Goal: Task Accomplishment & Management: Manage account settings

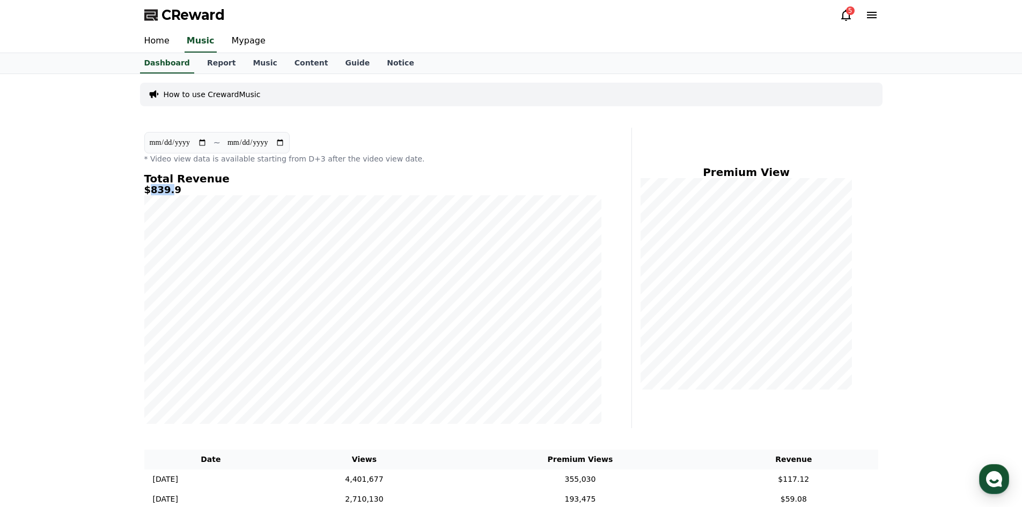
drag, startPoint x: 158, startPoint y: 192, endPoint x: 151, endPoint y: 192, distance: 7.5
click at [151, 192] on h5 "$839.9" at bounding box center [372, 190] width 457 height 11
click at [841, 19] on icon at bounding box center [846, 15] width 13 height 13
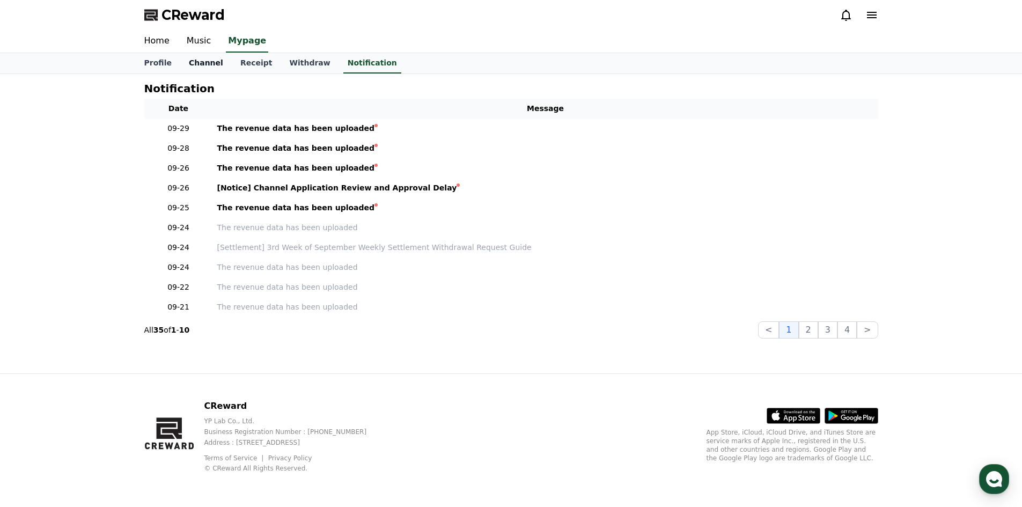
click at [199, 63] on link "Channel" at bounding box center [206, 63] width 52 height 20
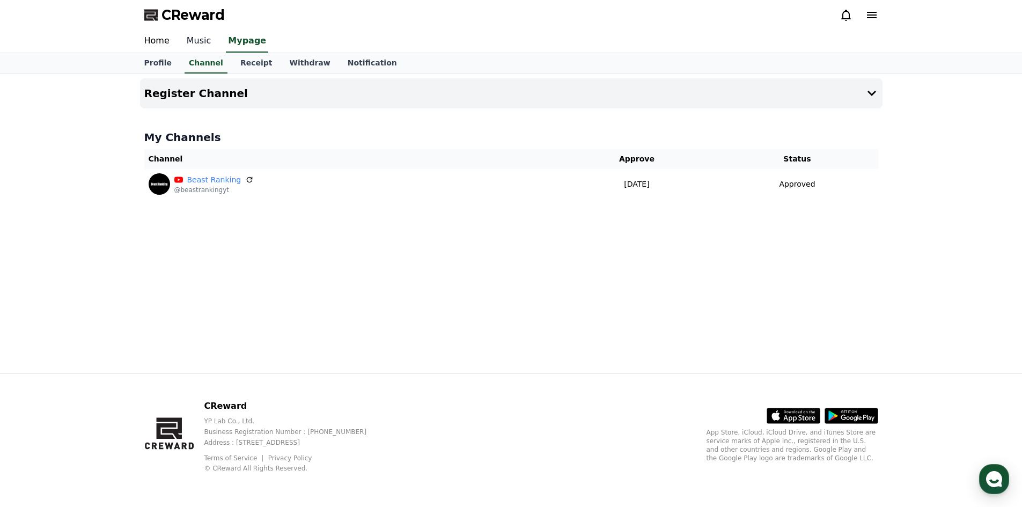
click at [192, 39] on link "Music" at bounding box center [199, 41] width 42 height 23
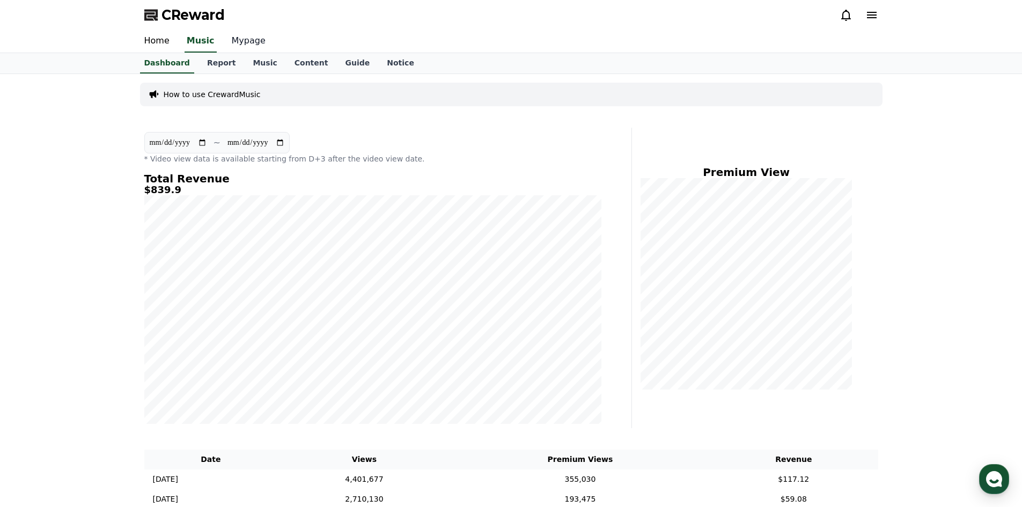
click at [236, 30] on link "Mypage" at bounding box center [248, 41] width 51 height 23
select select "**********"
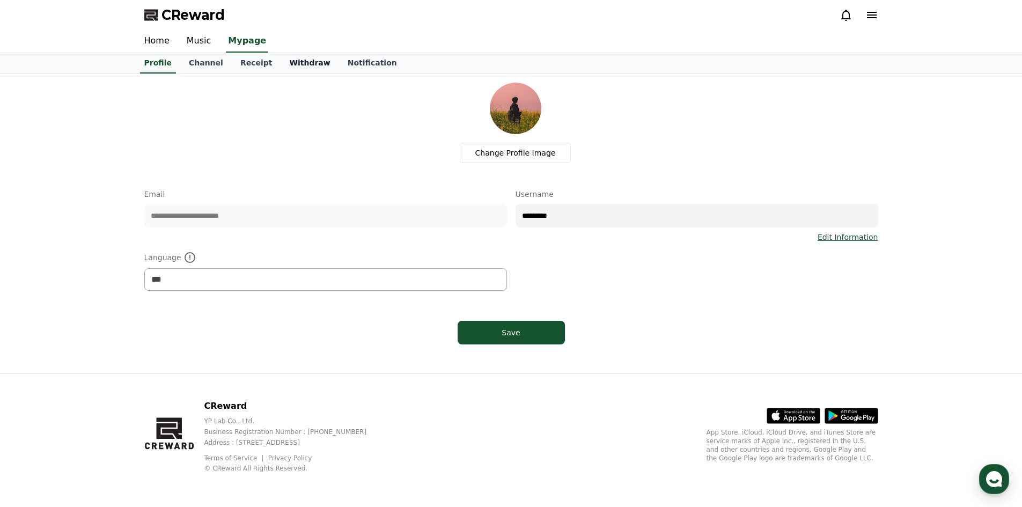
click at [289, 62] on link "Withdraw" at bounding box center [310, 63] width 58 height 20
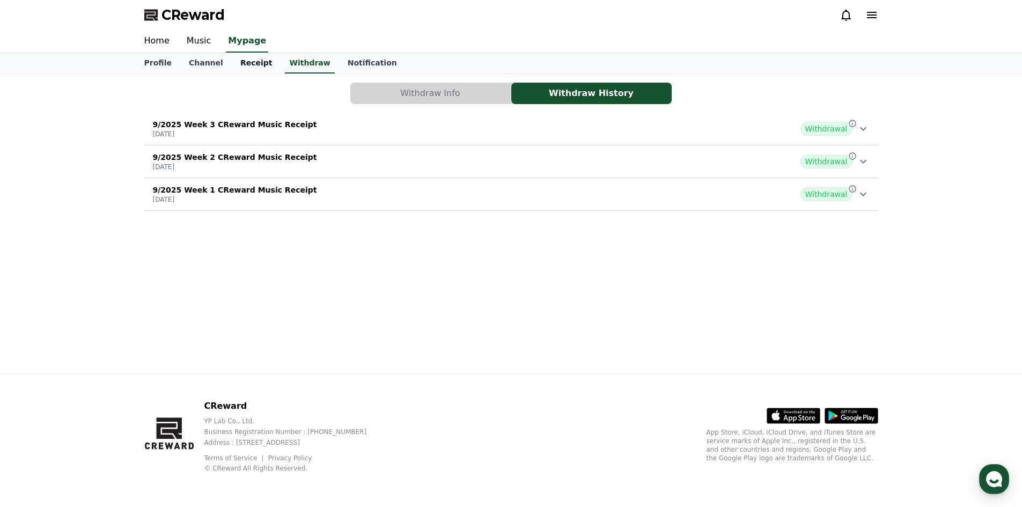
click at [249, 65] on link "Receipt" at bounding box center [256, 63] width 49 height 20
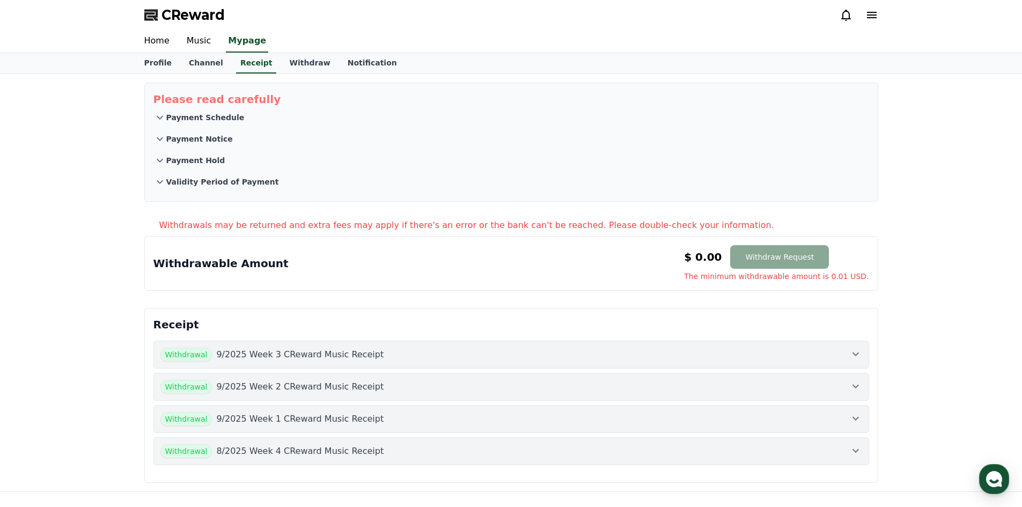
scroll to position [118, 0]
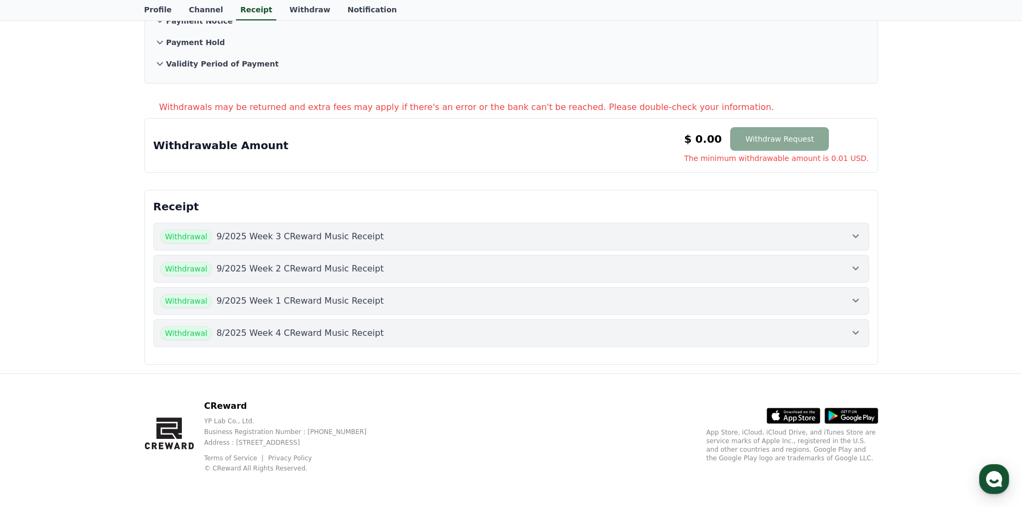
click at [348, 244] on button "Withdrawal 9/2025 Week 3 CReward Music Receipt" at bounding box center [511, 237] width 716 height 28
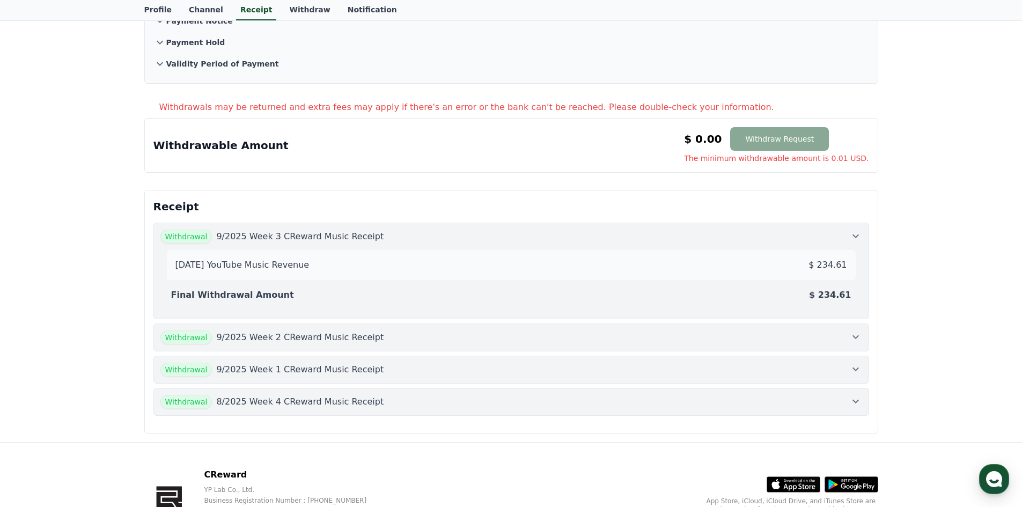
click at [606, 338] on div "Withdrawal 9/2025 Week 2 CReward Music Receipt" at bounding box center [511, 337] width 702 height 14
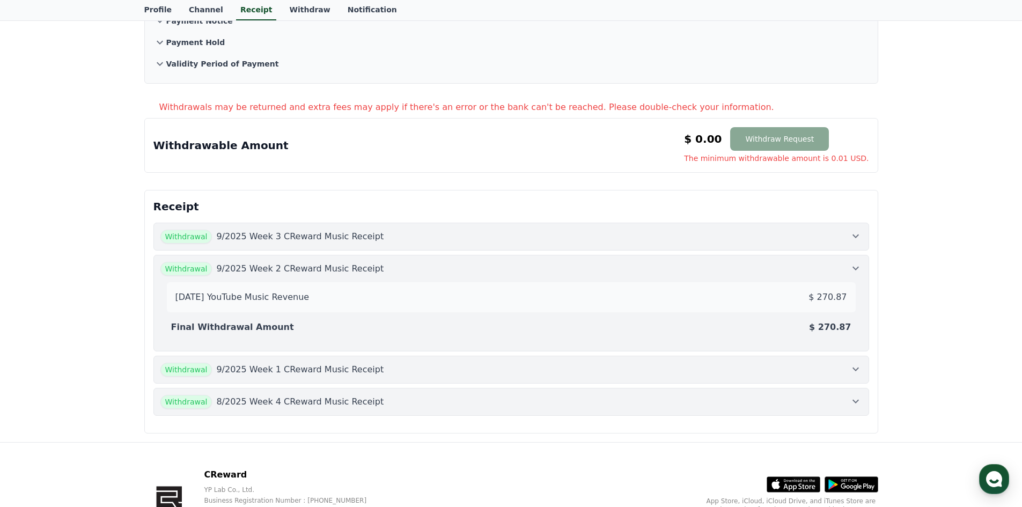
click at [637, 378] on button "Withdrawal 9/2025 Week 1 CReward Music Receipt" at bounding box center [511, 370] width 716 height 28
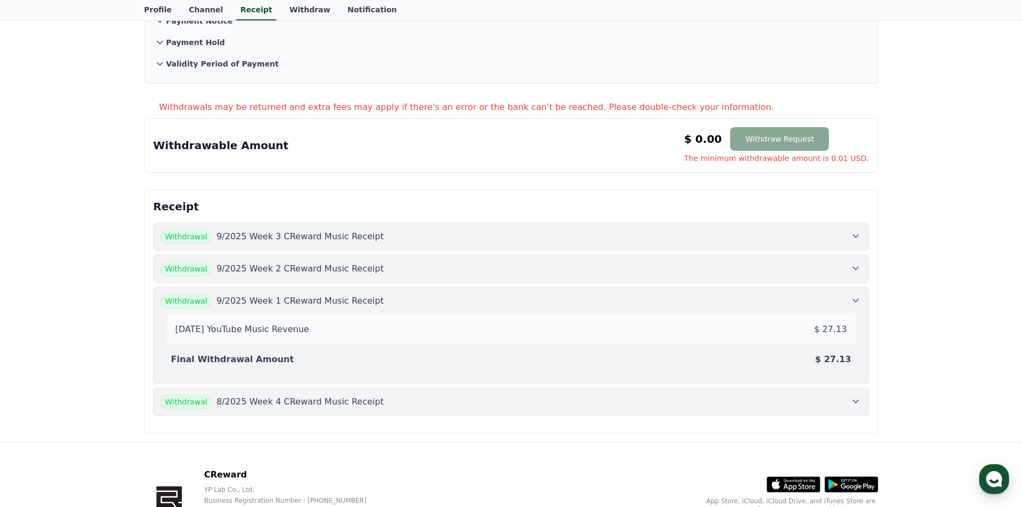
click at [659, 299] on div "Withdrawal 9/2025 Week 1 CReward Music Receipt" at bounding box center [511, 301] width 702 height 14
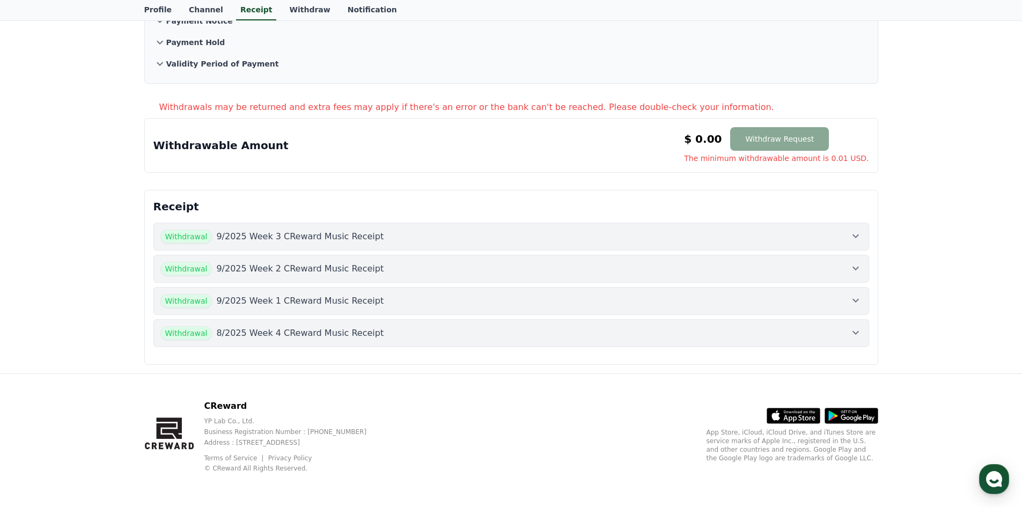
click at [664, 299] on div "Withdrawal 9/2025 Week 1 CReward Music Receipt" at bounding box center [511, 301] width 702 height 14
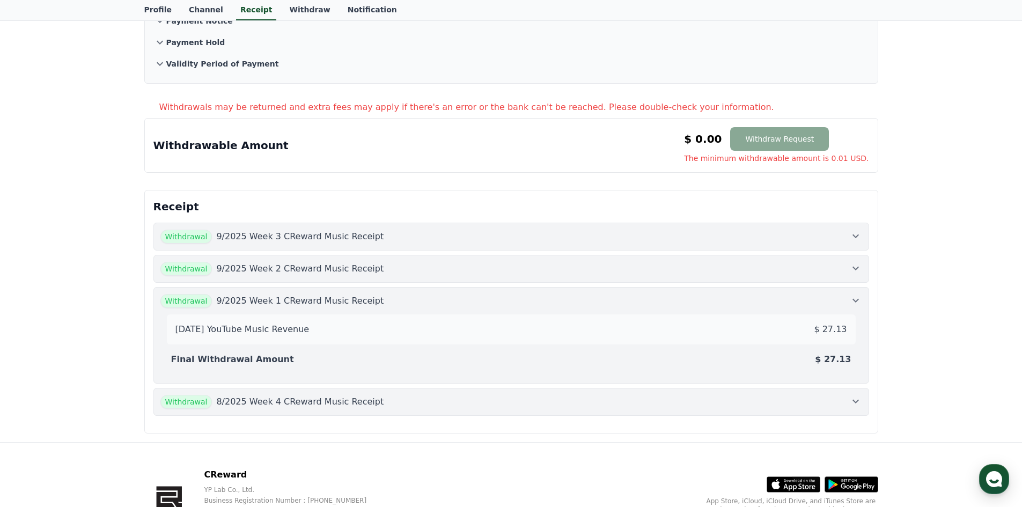
click at [665, 281] on button "Withdrawal 9/2025 Week 2 CReward Music Receipt" at bounding box center [511, 269] width 716 height 28
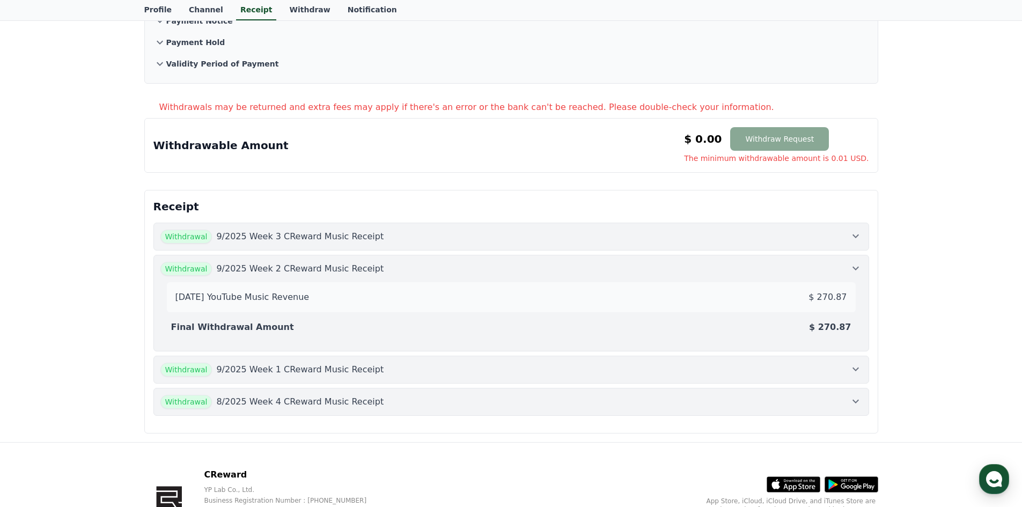
click at [665, 246] on button "Withdrawal 9/2025 Week 3 CReward Music Receipt" at bounding box center [511, 237] width 716 height 28
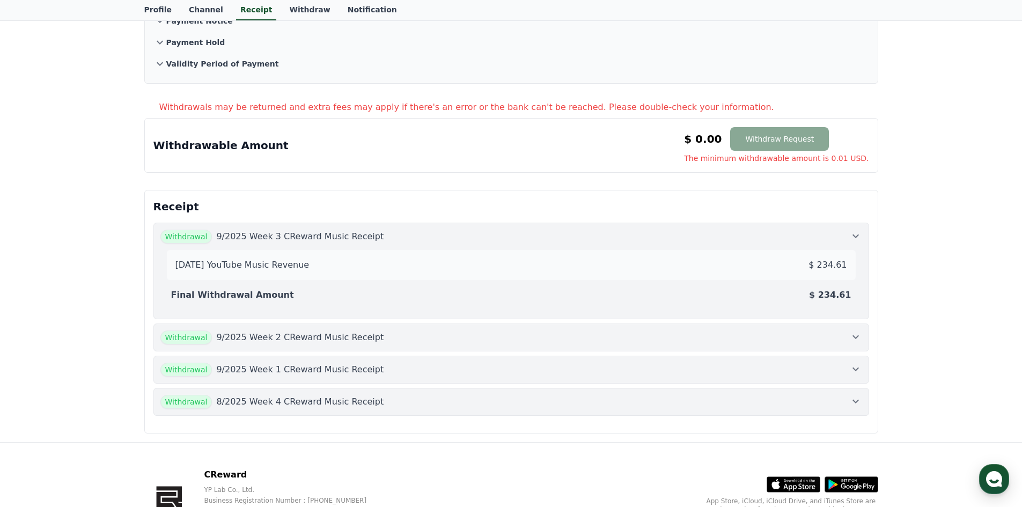
click at [368, 376] on div "Withdrawal 9/2025 Week 1 CReward Music Receipt" at bounding box center [511, 370] width 702 height 14
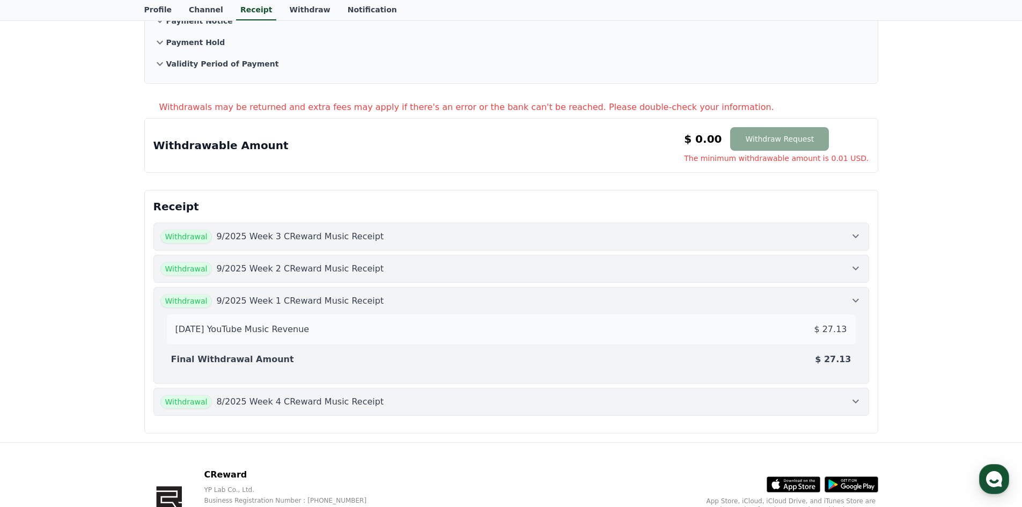
drag, startPoint x: 843, startPoint y: 361, endPoint x: 829, endPoint y: 356, distance: 14.4
click at [829, 356] on p "$ 27.13" at bounding box center [833, 359] width 36 height 13
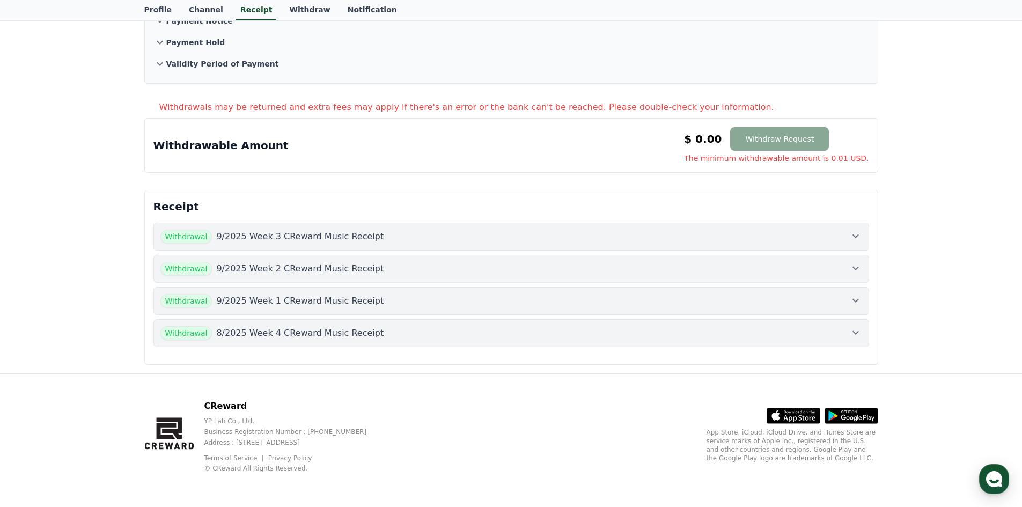
scroll to position [0, 0]
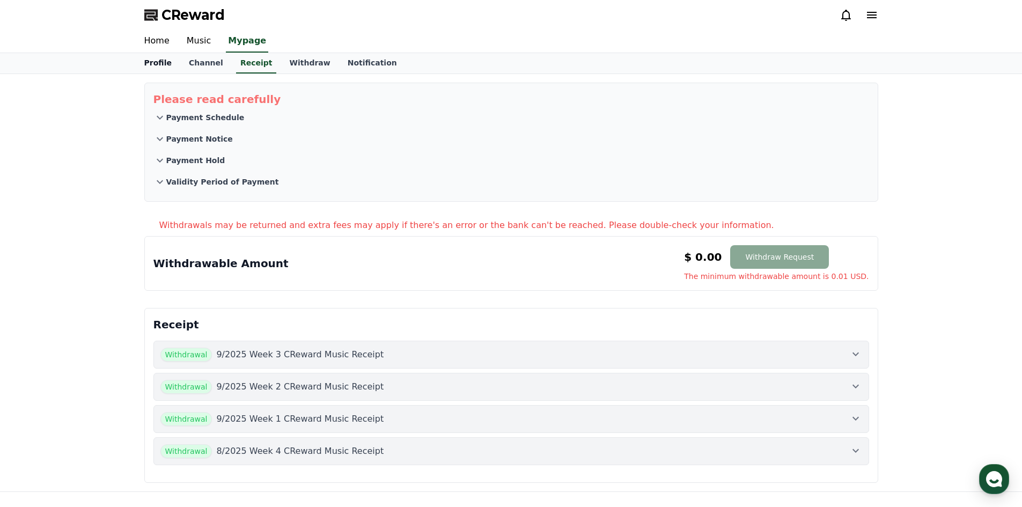
click at [161, 63] on link "Profile" at bounding box center [158, 63] width 45 height 20
select select "**********"
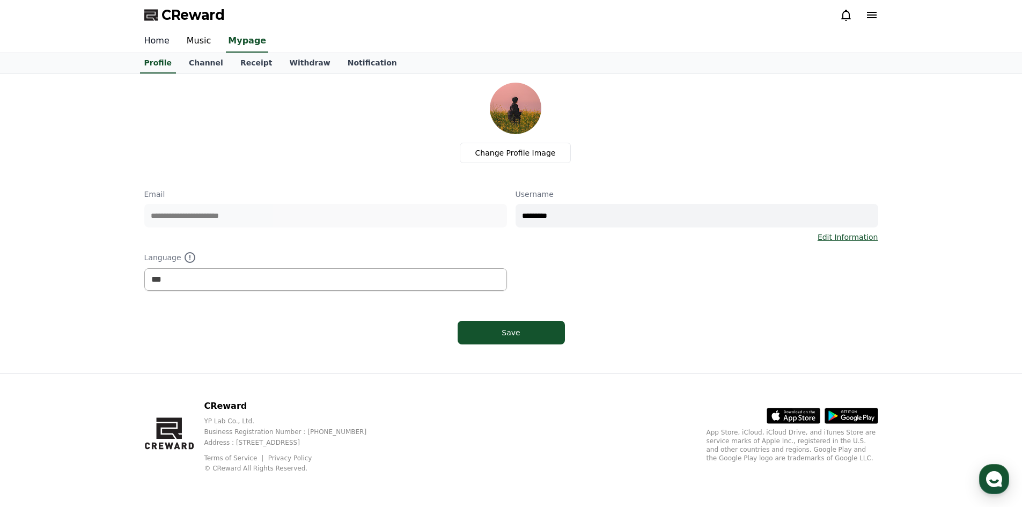
click at [160, 39] on link "Home" at bounding box center [157, 41] width 42 height 23
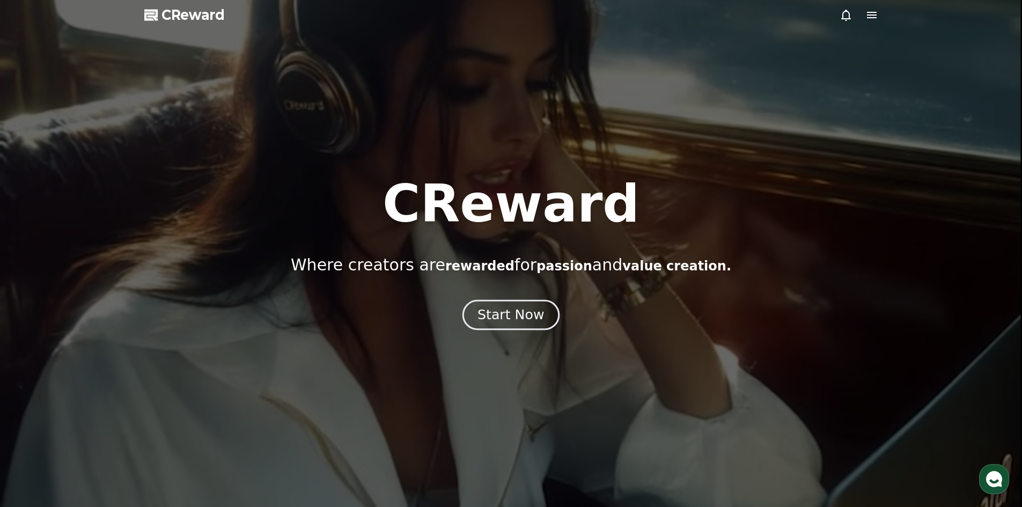
click at [502, 319] on div "Start Now" at bounding box center [510, 315] width 67 height 18
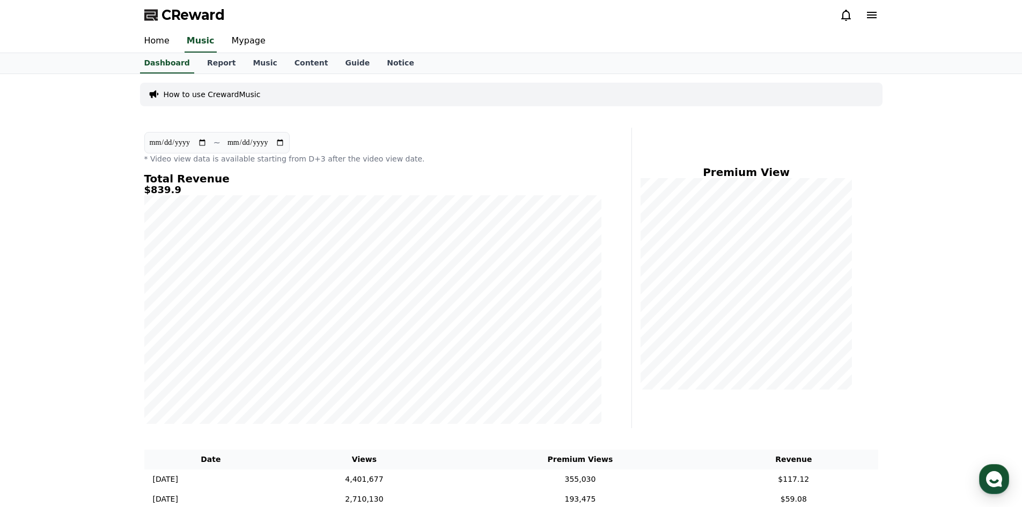
drag, startPoint x: 134, startPoint y: 170, endPoint x: 126, endPoint y: 170, distance: 8.0
click at [126, 170] on div "**********" at bounding box center [511, 507] width 1022 height 867
click at [243, 44] on link "Mypage" at bounding box center [248, 41] width 51 height 23
select select "**********"
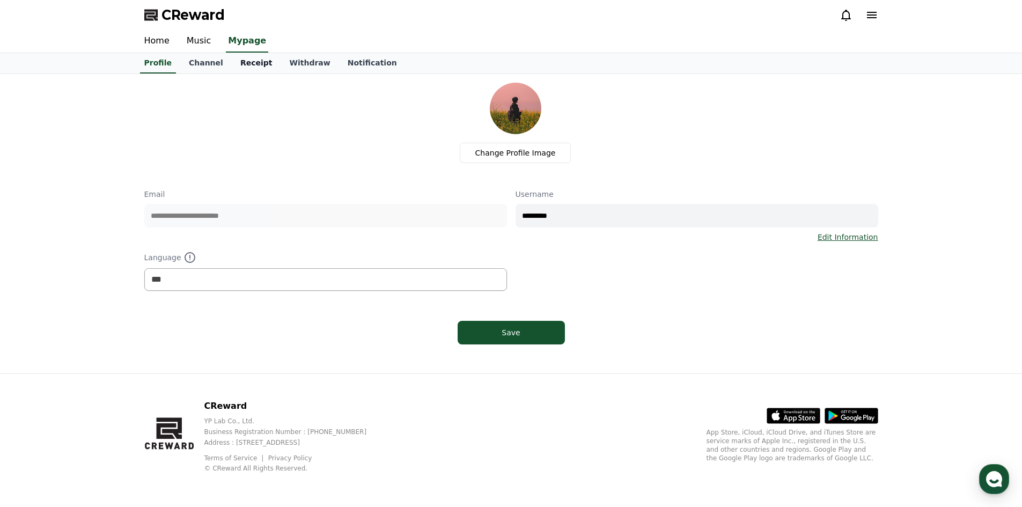
click at [243, 60] on link "Receipt" at bounding box center [256, 63] width 49 height 20
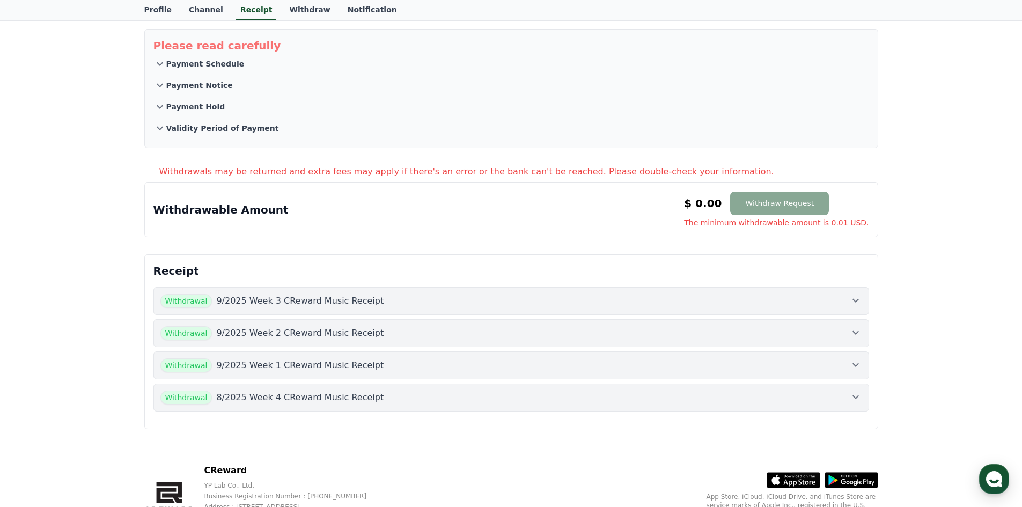
click at [525, 303] on div "Withdrawal 9/2025 Week 3 CReward Music Receipt" at bounding box center [511, 301] width 702 height 14
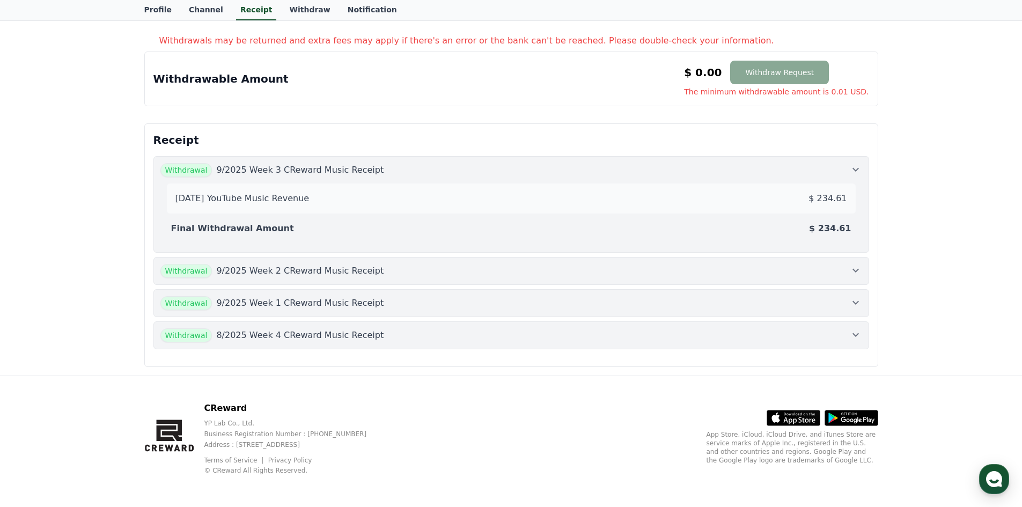
scroll to position [187, 0]
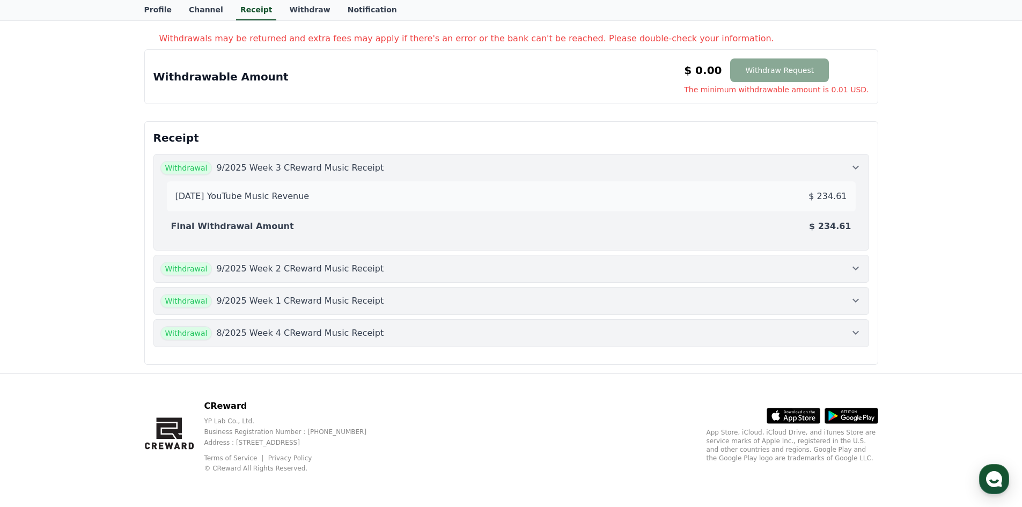
click at [785, 269] on div "Withdrawal 9/2025 Week 2 CReward Music Receipt" at bounding box center [511, 269] width 702 height 14
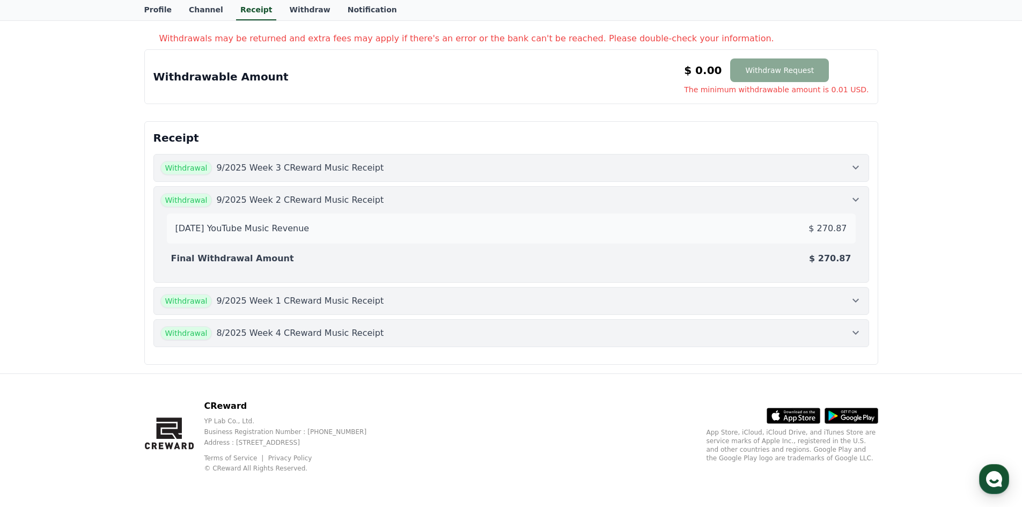
click at [840, 298] on div "Withdrawal 9/2025 Week 1 CReward Music Receipt" at bounding box center [511, 301] width 702 height 14
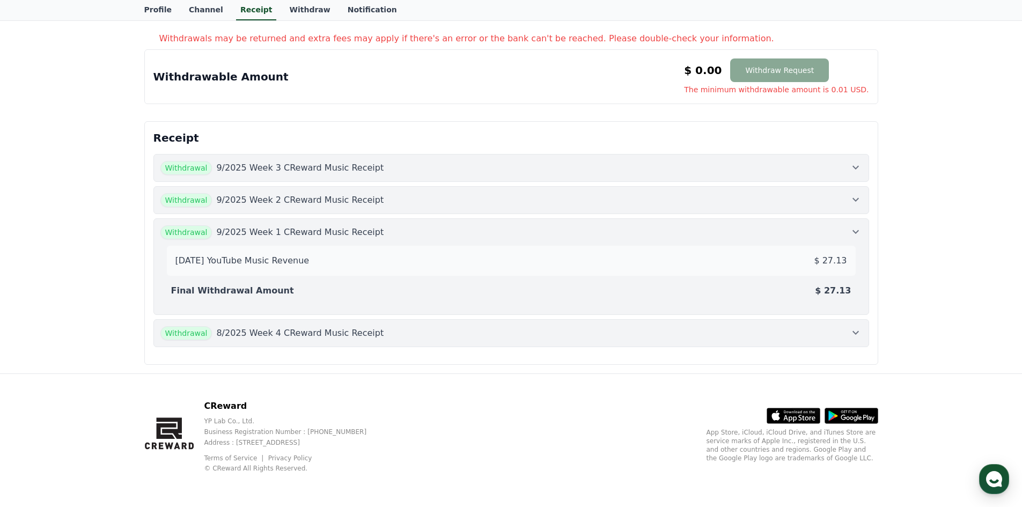
click at [861, 232] on icon at bounding box center [855, 231] width 13 height 13
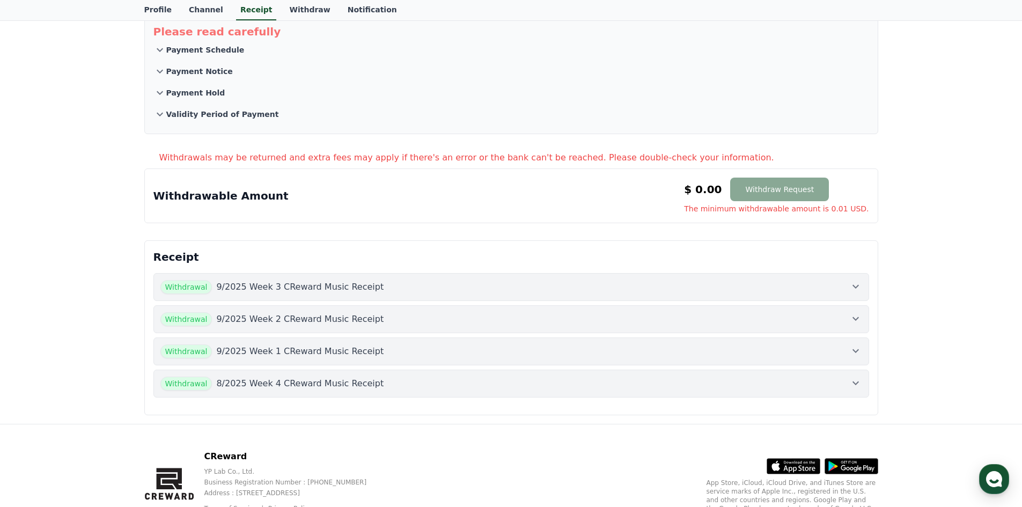
scroll to position [0, 0]
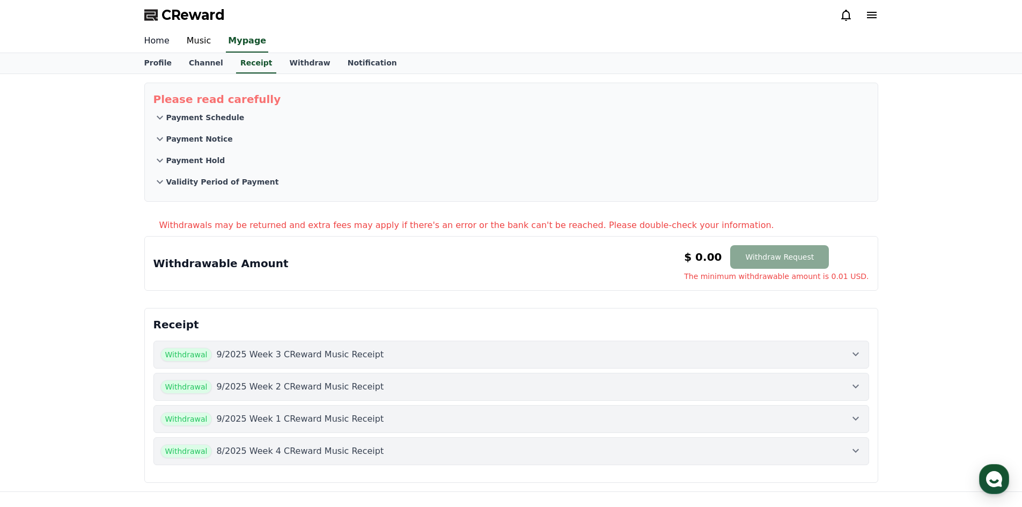
click at [146, 39] on link "Home" at bounding box center [157, 41] width 42 height 23
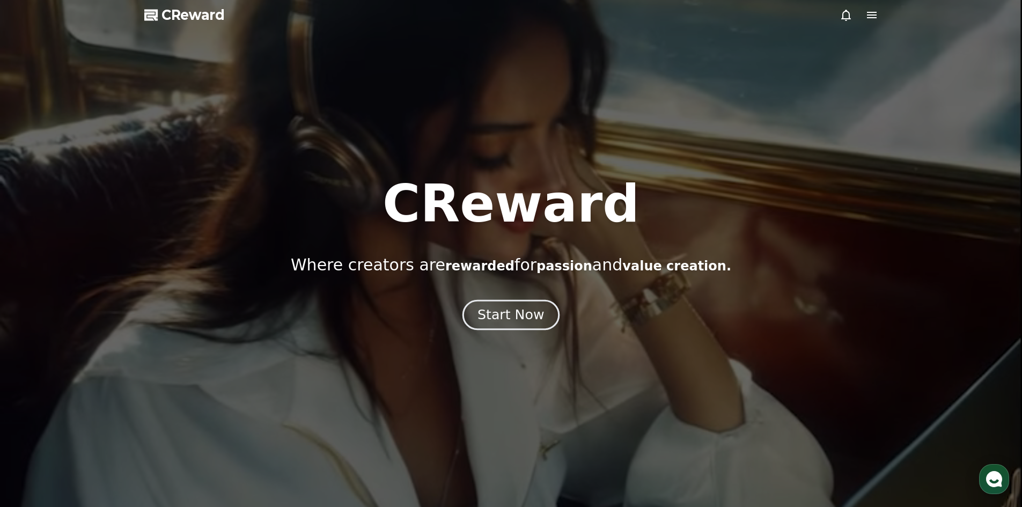
click at [521, 303] on button "Start Now" at bounding box center [510, 314] width 97 height 31
